Goal: Find specific page/section: Find specific page/section

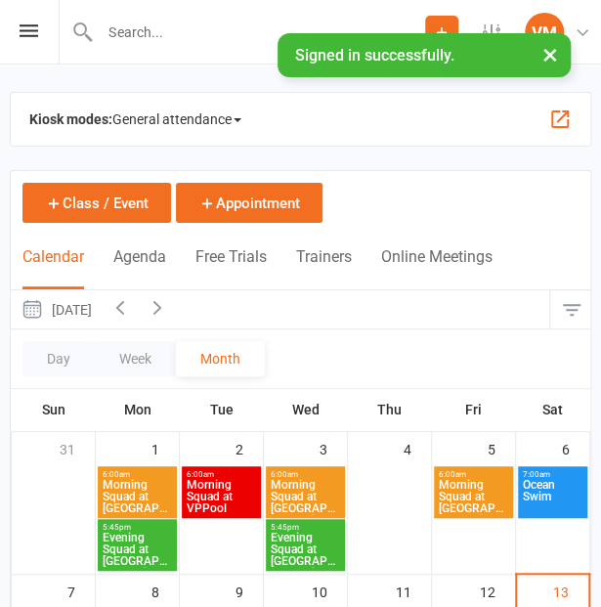
click at [551, 61] on button "×" at bounding box center [550, 54] width 35 height 42
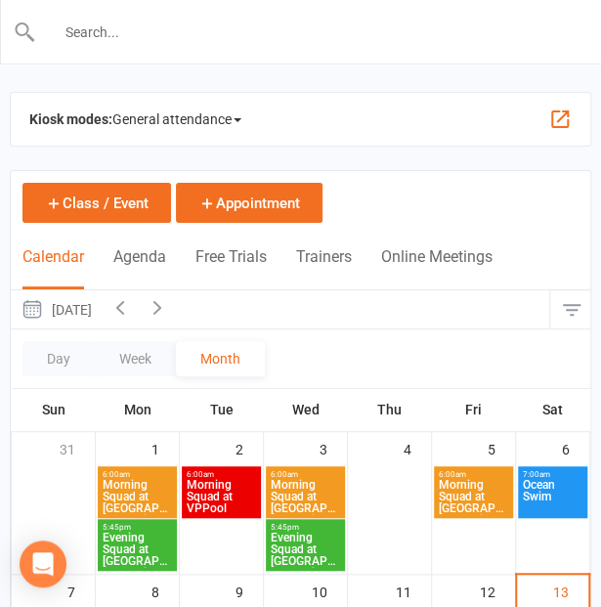
click at [171, 34] on input "text" at bounding box center [301, 32] width 531 height 27
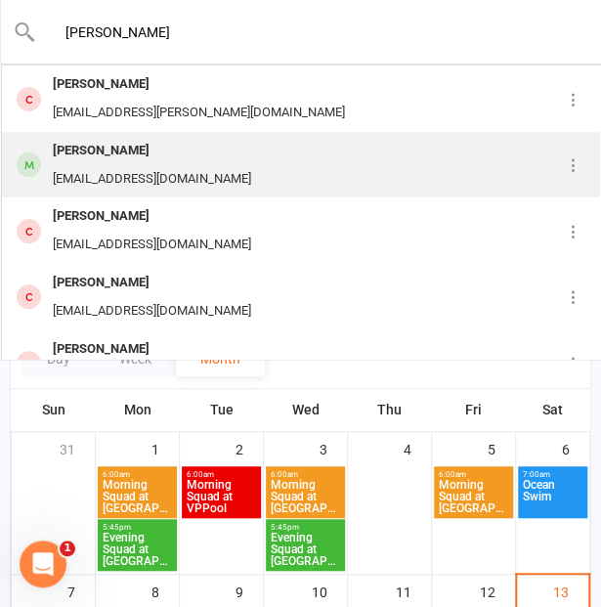
type input "[PERSON_NAME]"
click at [139, 155] on div "[PERSON_NAME]" at bounding box center [152, 151] width 210 height 28
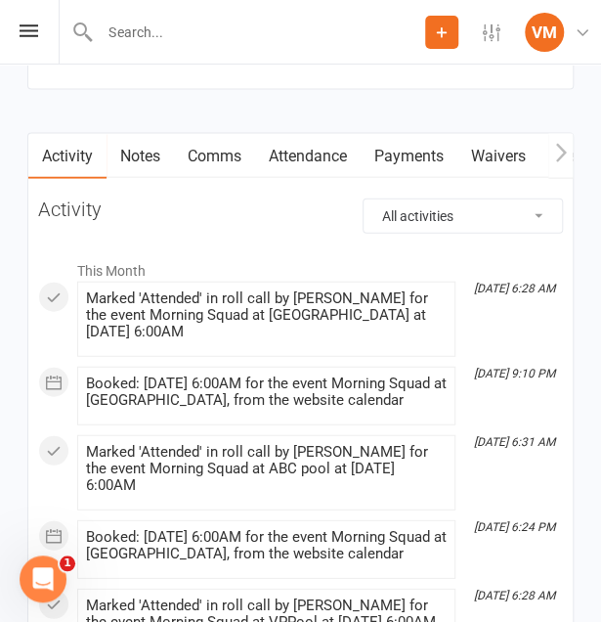
scroll to position [2751, 0]
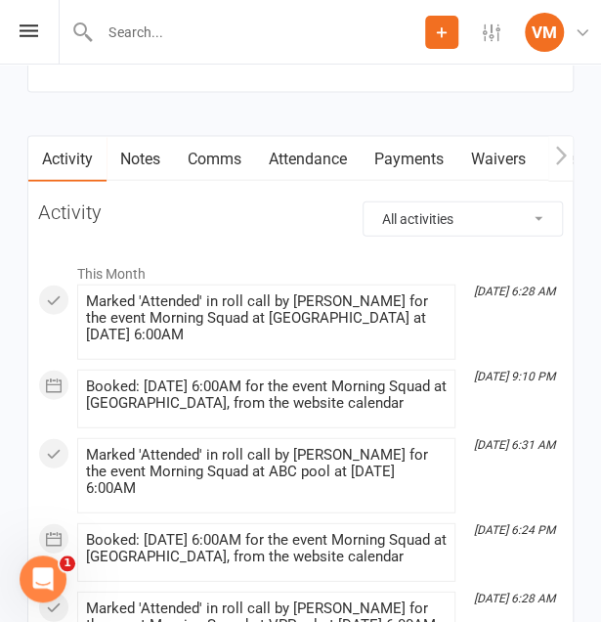
click at [405, 151] on link "Payments" at bounding box center [409, 159] width 97 height 45
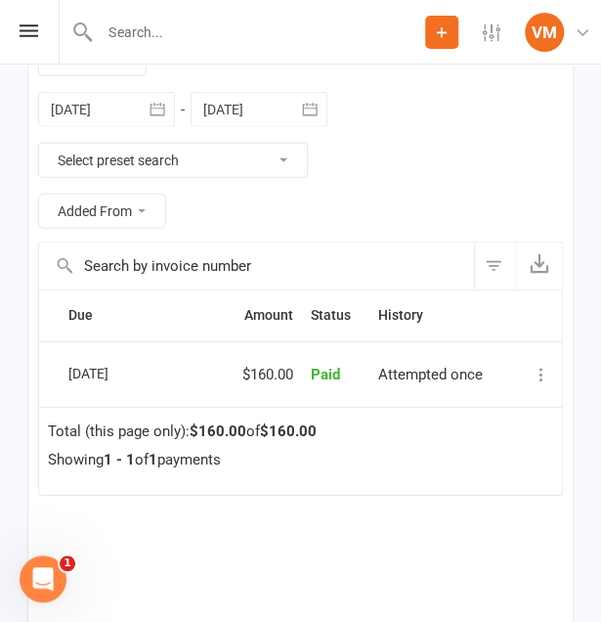
scroll to position [3016, 0]
